Goal: Task Accomplishment & Management: Manage account settings

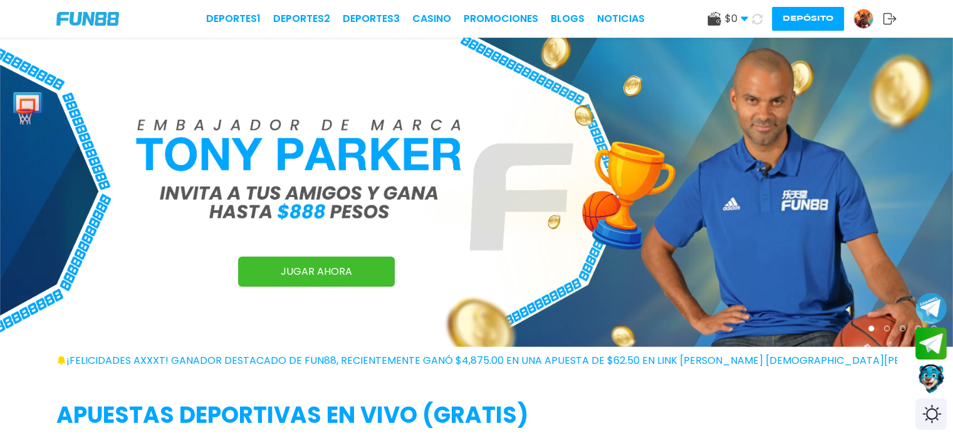
click at [869, 17] on img at bounding box center [863, 18] width 19 height 19
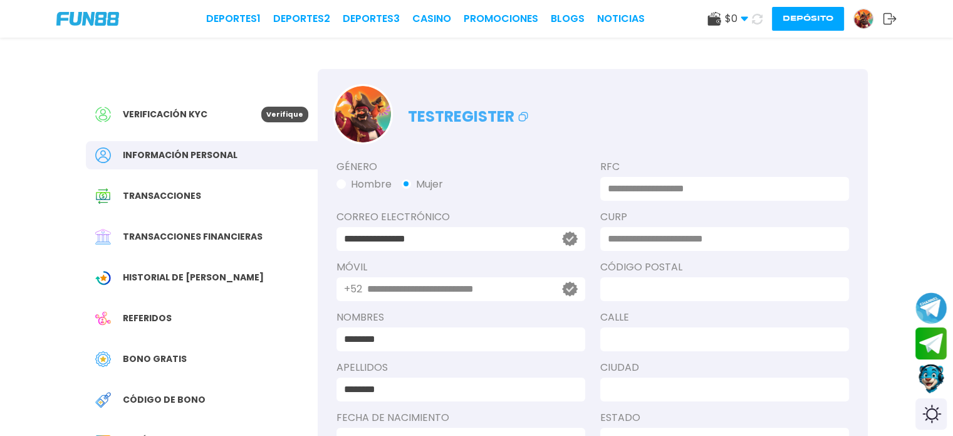
click at [889, 19] on icon at bounding box center [890, 19] width 14 height 13
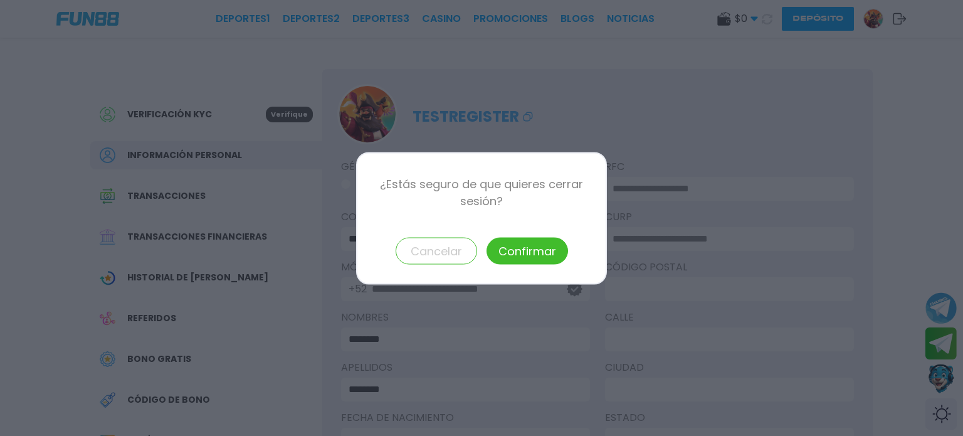
click at [537, 245] on button "Confirmar" at bounding box center [526, 250] width 81 height 27
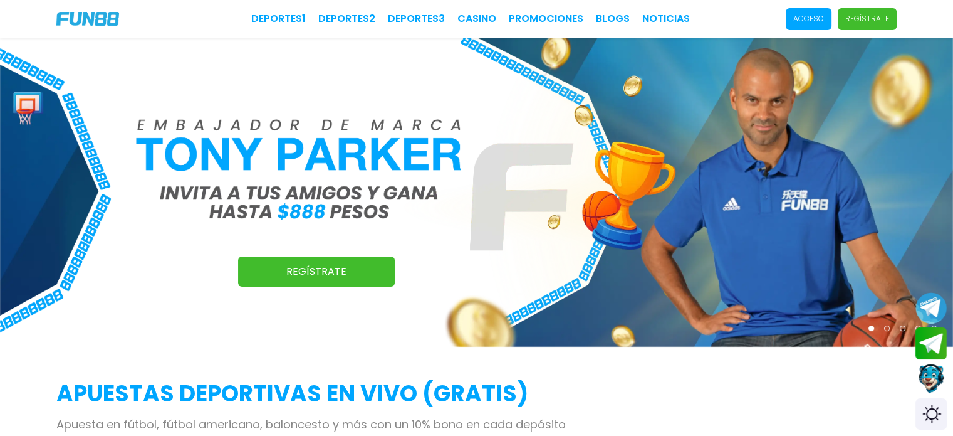
click at [808, 19] on p "Acceso" at bounding box center [809, 18] width 31 height 11
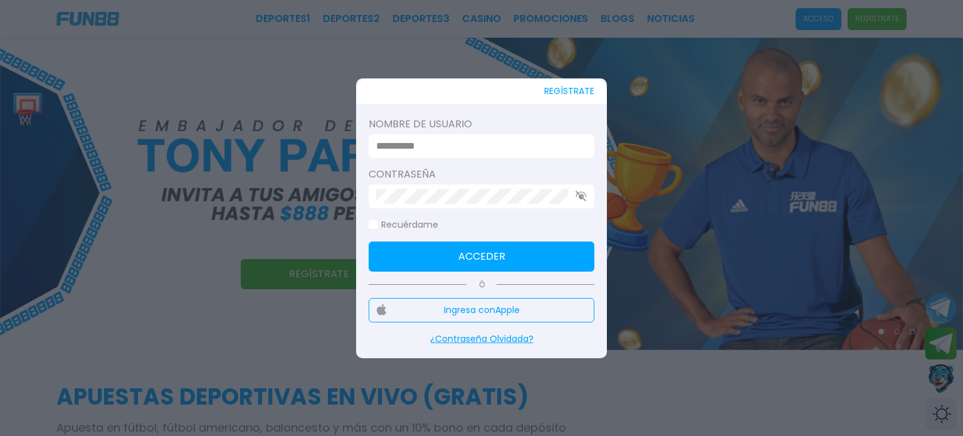
click at [501, 145] on input at bounding box center [477, 146] width 203 height 15
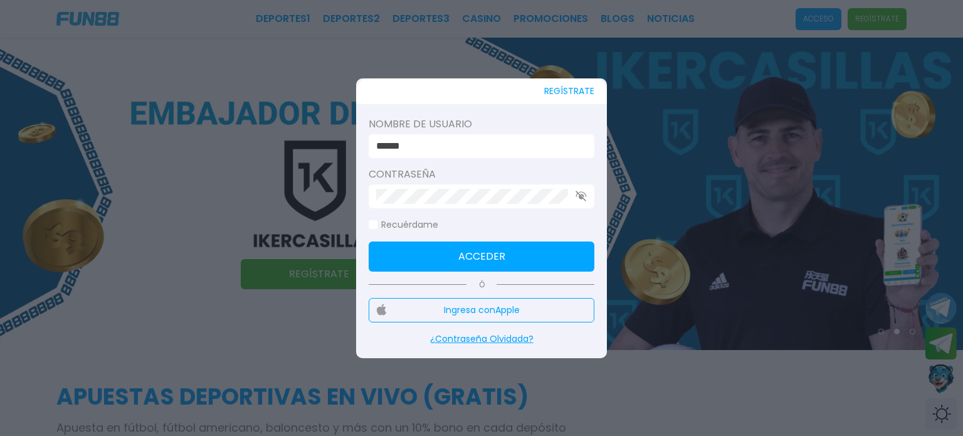
type input "******"
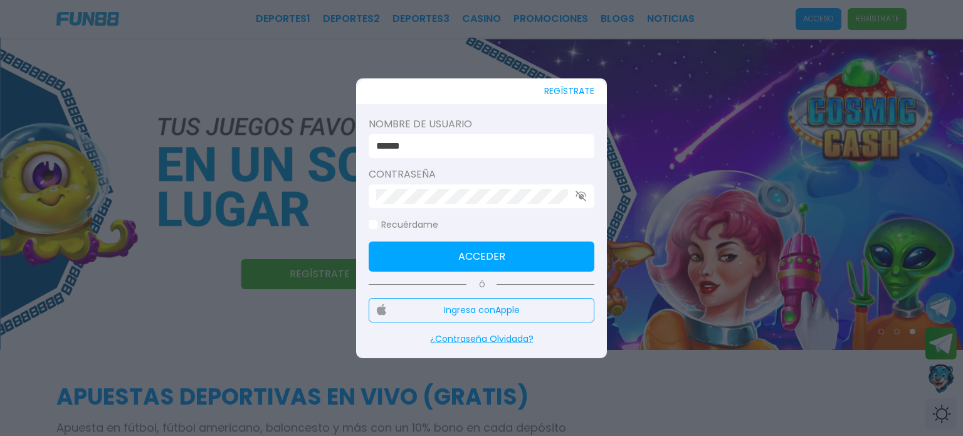
click button "Acceder" at bounding box center [482, 256] width 226 height 30
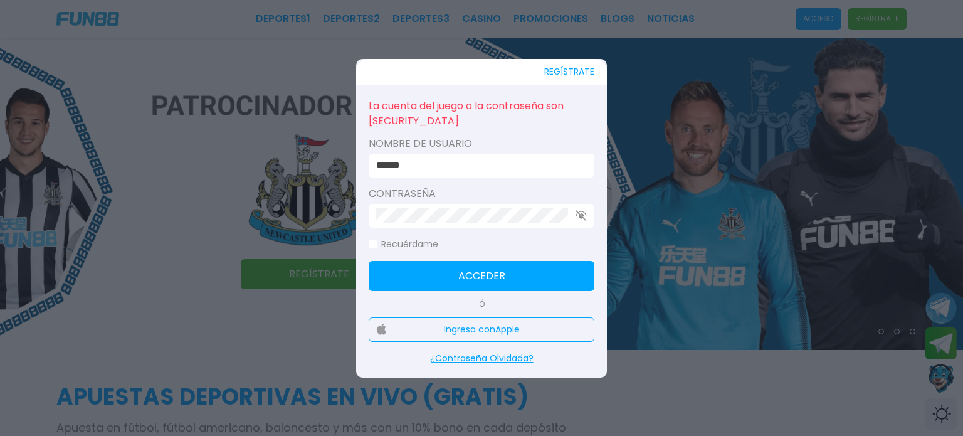
click button "Acceder" at bounding box center [482, 276] width 226 height 30
